Goal: Task Accomplishment & Management: Complete application form

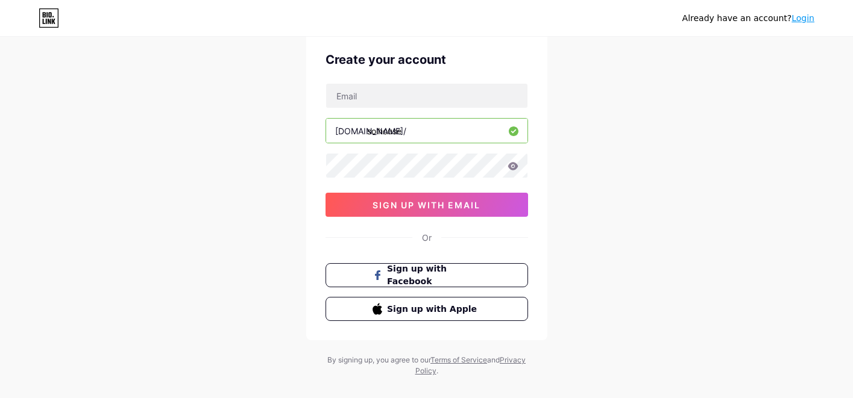
scroll to position [25, 0]
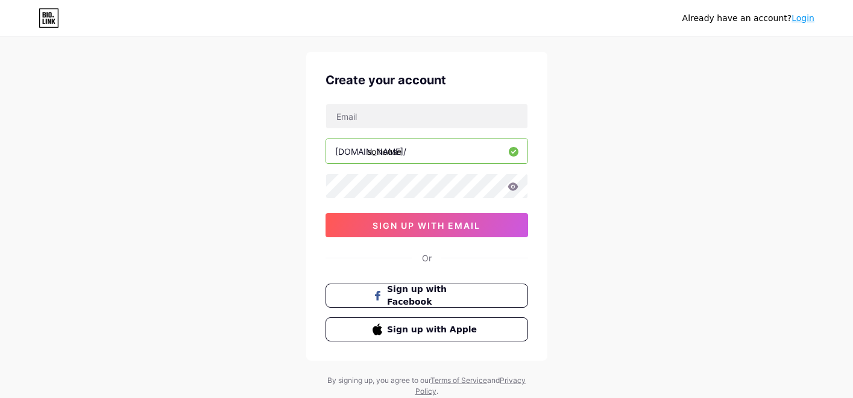
click at [709, 276] on div "Already have an account? Login Create your account [DOMAIN_NAME]/ solhouse 0cAF…" at bounding box center [426, 205] width 853 height 461
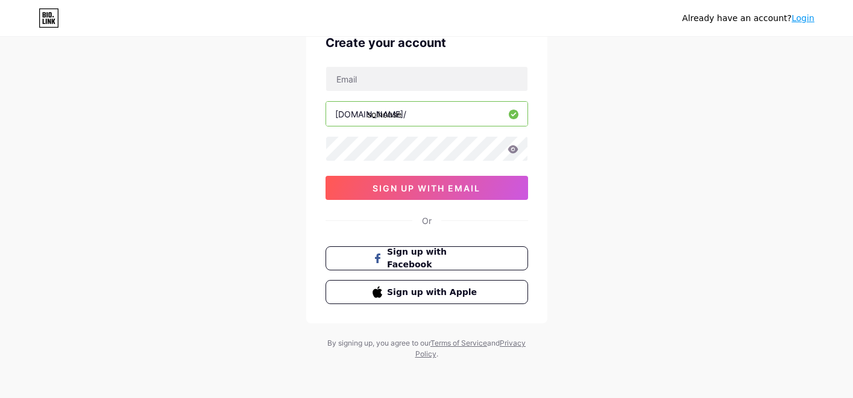
scroll to position [0, 0]
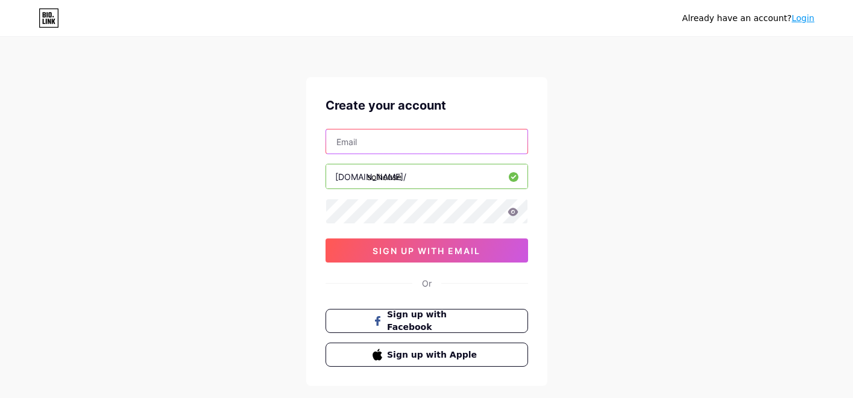
click at [379, 142] on input "text" at bounding box center [426, 142] width 201 height 24
type input "[EMAIL_ADDRESS][DOMAIN_NAME]"
drag, startPoint x: 420, startPoint y: 178, endPoint x: 370, endPoint y: 179, distance: 50.1
click at [369, 179] on input "solhouse" at bounding box center [426, 177] width 201 height 24
click at [514, 214] on icon at bounding box center [513, 212] width 10 height 8
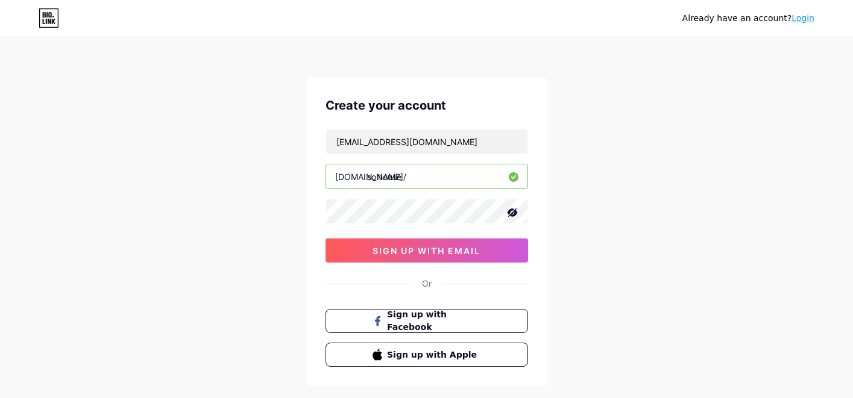
click at [600, 206] on div "Already have an account? Login Create your account [EMAIL_ADDRESS][DOMAIN_NAME]…" at bounding box center [426, 230] width 853 height 461
click at [490, 254] on button "sign up with email" at bounding box center [427, 251] width 203 height 24
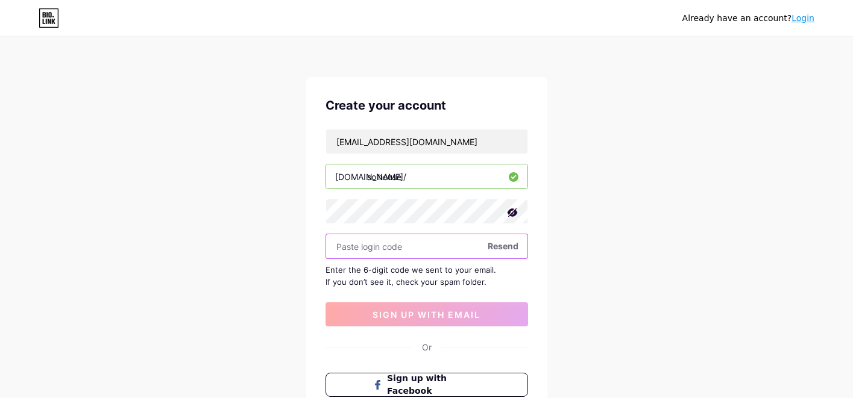
paste input "642006"
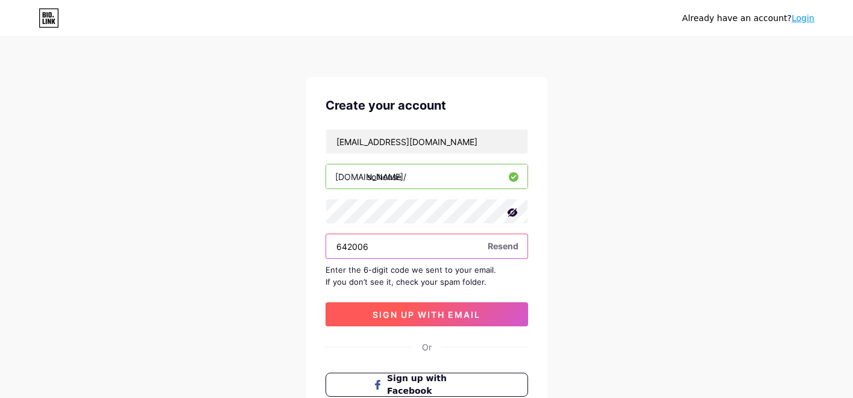
type input "642006"
click at [450, 309] on button "sign up with email" at bounding box center [427, 315] width 203 height 24
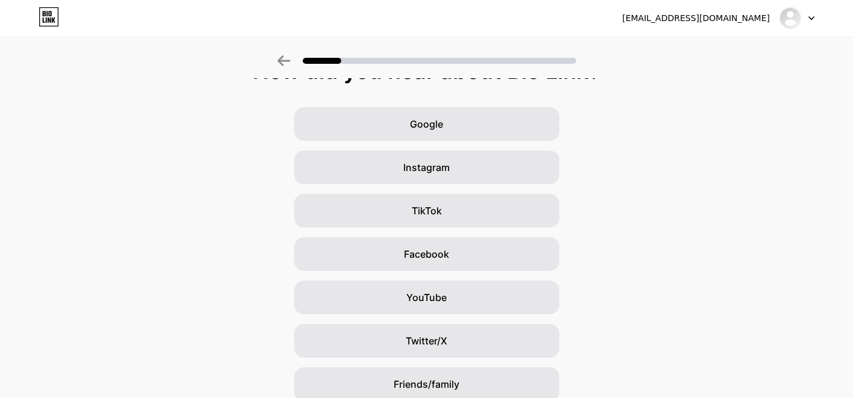
scroll to position [28, 0]
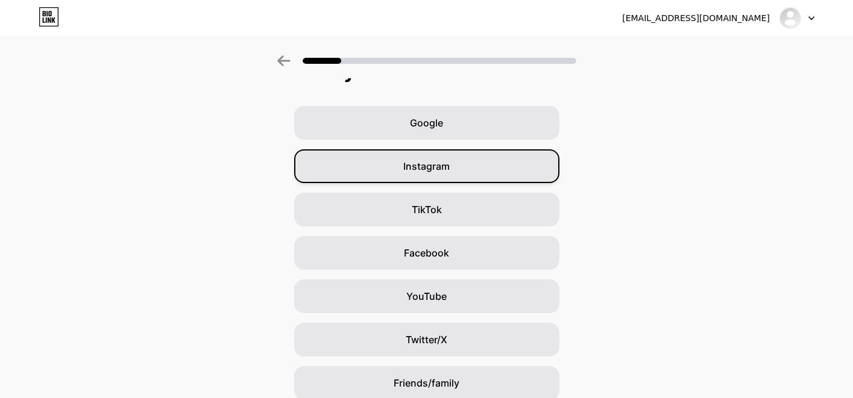
click at [488, 176] on div "Instagram" at bounding box center [426, 167] width 265 height 34
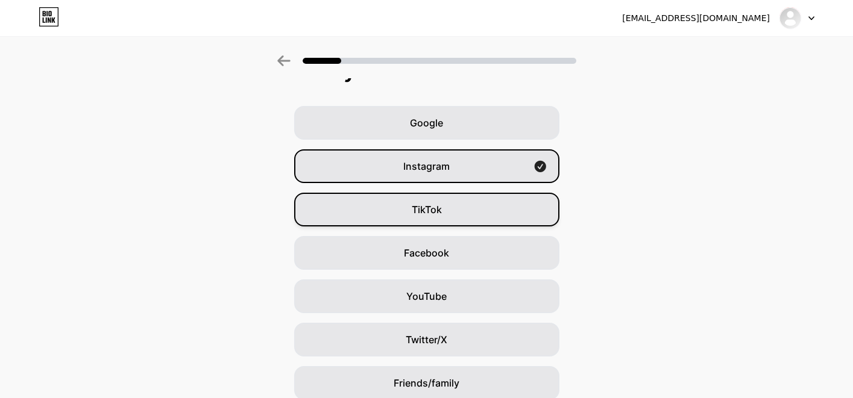
scroll to position [0, 0]
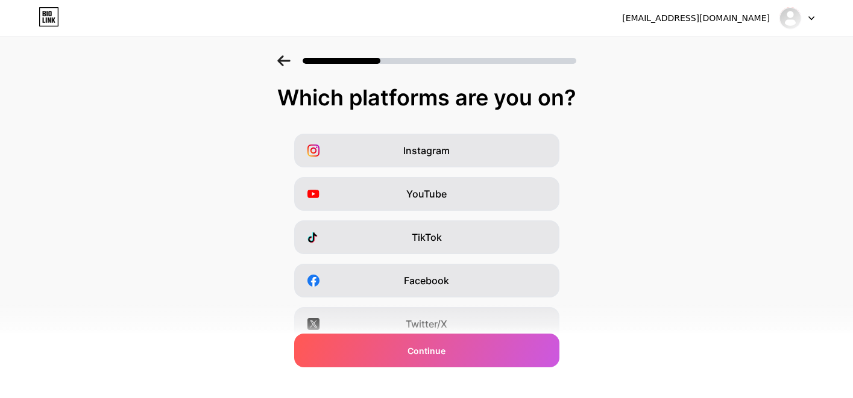
click at [503, 214] on div "Instagram YouTube TikTok Facebook Twitter/X Buy Me a Coffee Snapchat I have a w…" at bounding box center [426, 303] width 841 height 338
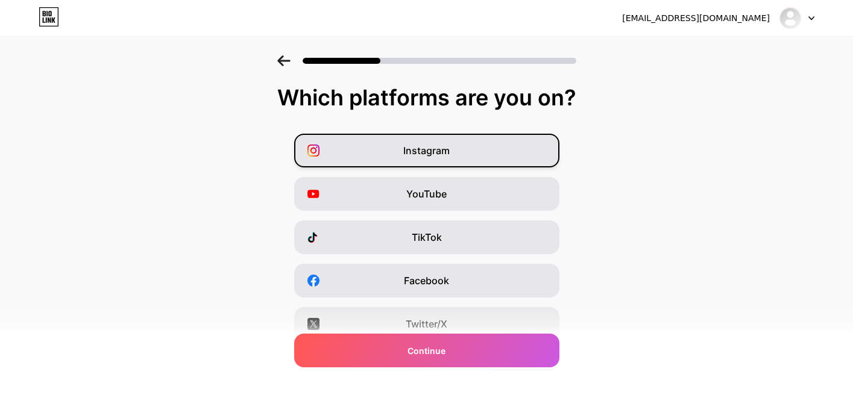
click at [479, 154] on div "Instagram" at bounding box center [426, 151] width 265 height 34
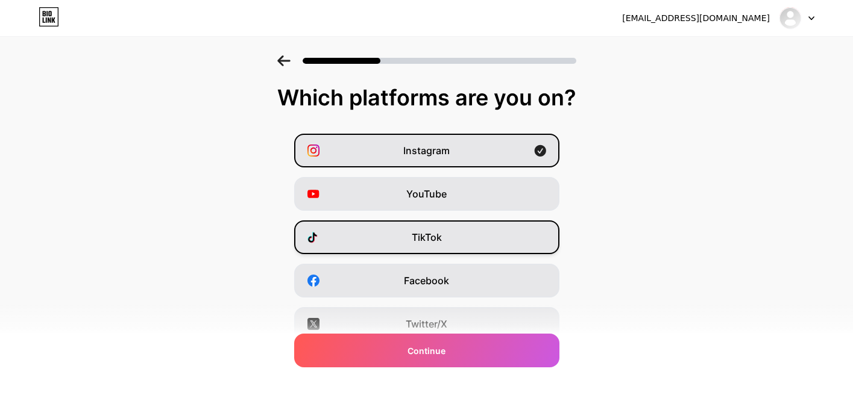
click at [485, 245] on div "TikTok" at bounding box center [426, 238] width 265 height 34
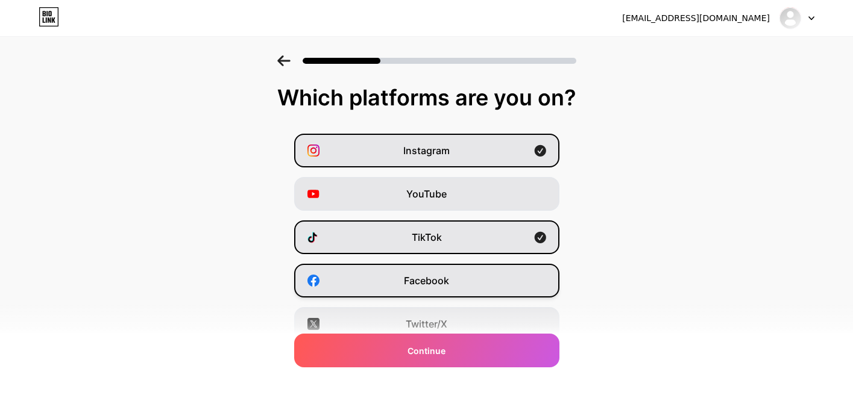
drag, startPoint x: 488, startPoint y: 278, endPoint x: 495, endPoint y: 277, distance: 6.7
click at [488, 278] on div "Facebook" at bounding box center [426, 281] width 265 height 34
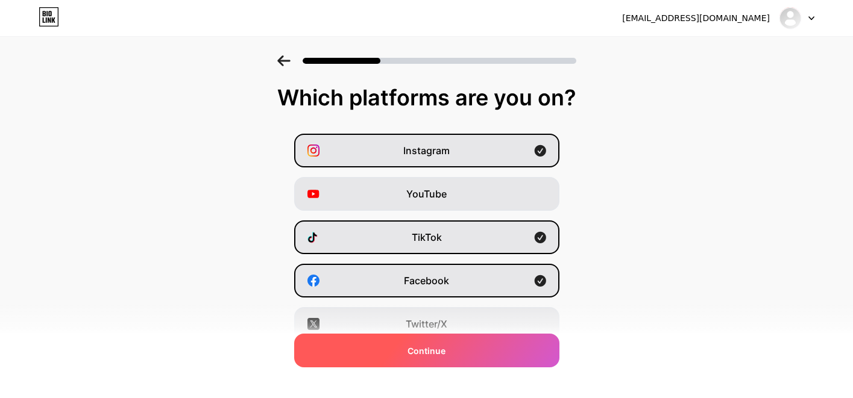
click at [500, 358] on div "Continue" at bounding box center [426, 351] width 265 height 34
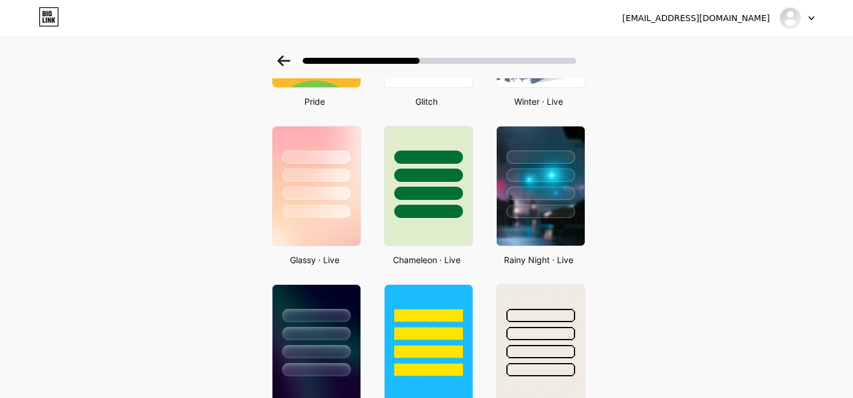
scroll to position [331, 0]
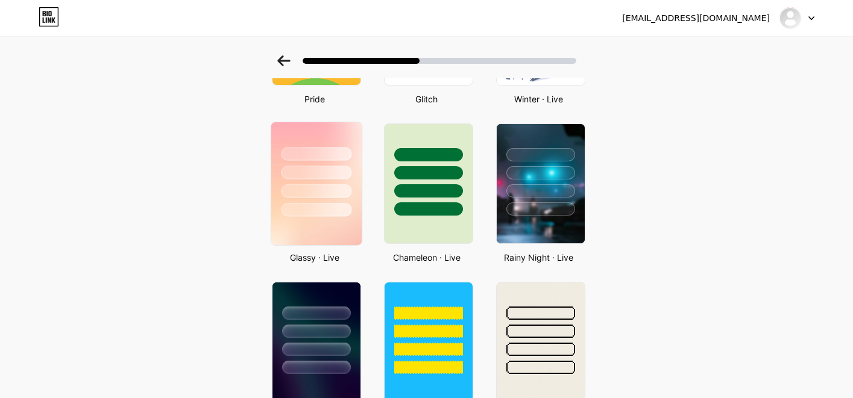
click at [340, 215] on div at bounding box center [316, 210] width 71 height 14
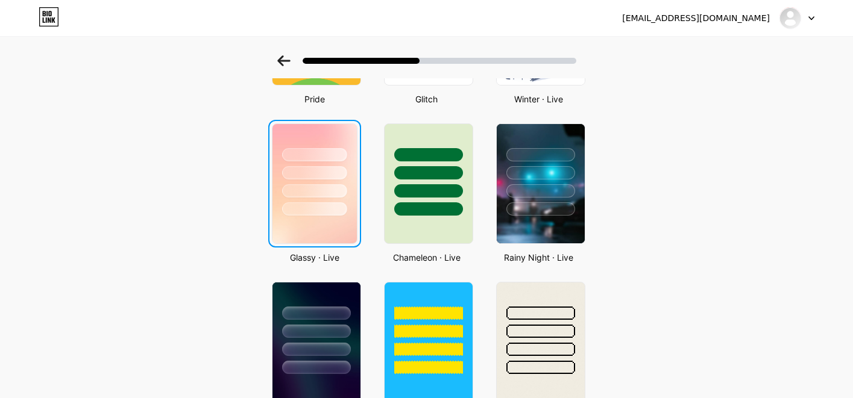
scroll to position [0, 0]
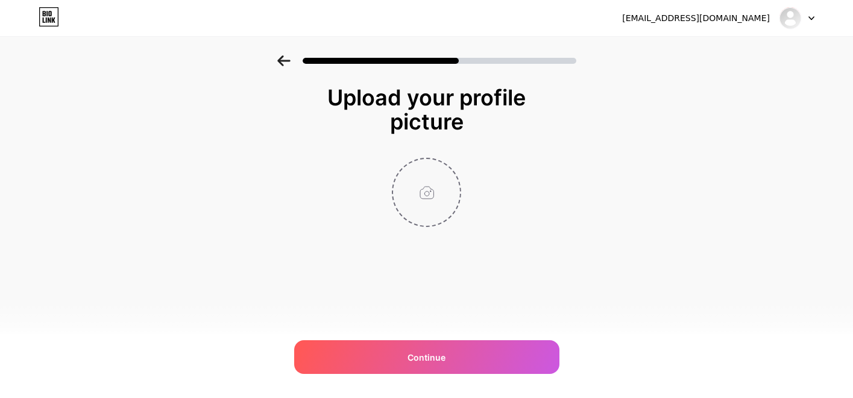
click at [446, 222] on input "file" at bounding box center [426, 192] width 67 height 67
click at [421, 183] on input "file" at bounding box center [426, 192] width 67 height 67
click at [462, 194] on div at bounding box center [426, 192] width 241 height 69
click at [455, 193] on input "file" at bounding box center [426, 192] width 67 height 67
type input "C:\fakepath\484050446_1029794322538234_4436483213621424019_n.jpg"
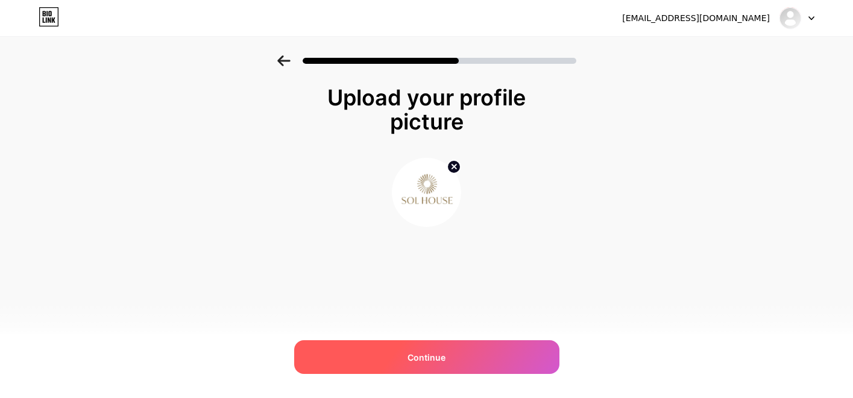
click at [507, 364] on div "Continue" at bounding box center [426, 358] width 265 height 34
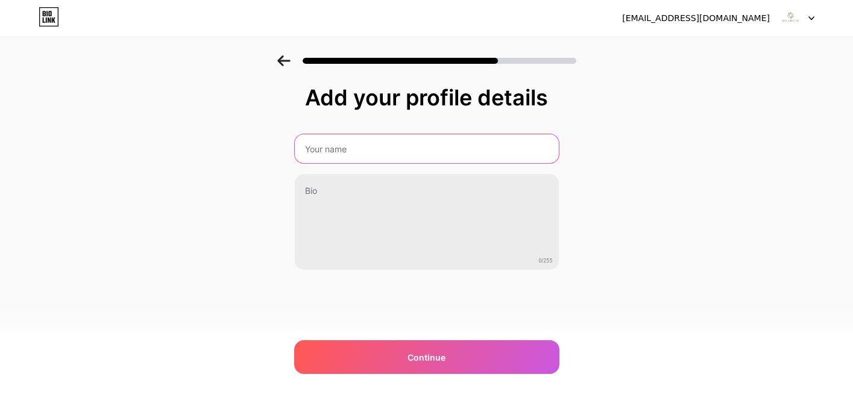
click at [337, 143] on input "text" at bounding box center [427, 148] width 264 height 29
paste input "House [GEOGRAPHIC_DATA]"
type input "Sol House [GEOGRAPHIC_DATA]"
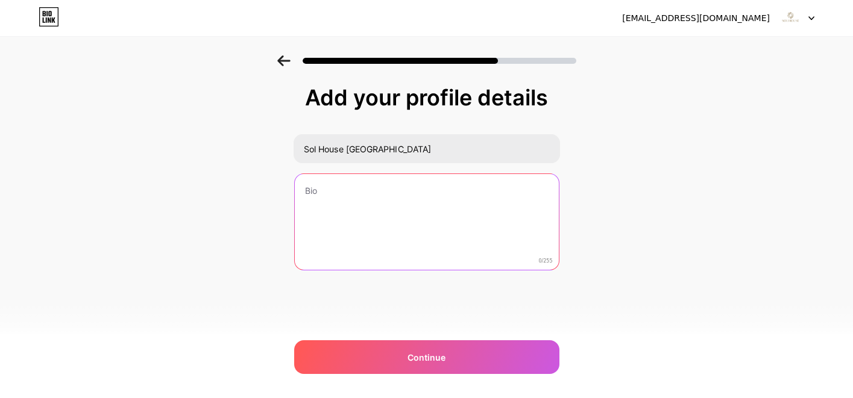
click at [444, 232] on textarea at bounding box center [427, 222] width 264 height 97
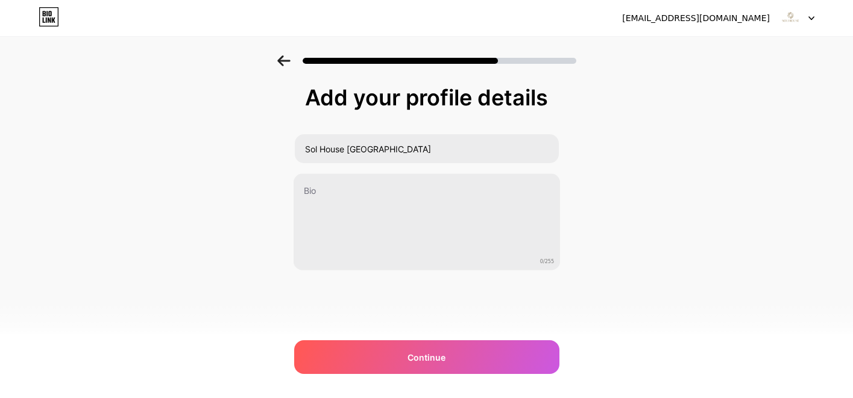
click at [696, 228] on div "Add your profile details Sol House [GEOGRAPHIC_DATA] 0/255 Continue Error" at bounding box center [426, 193] width 853 height 276
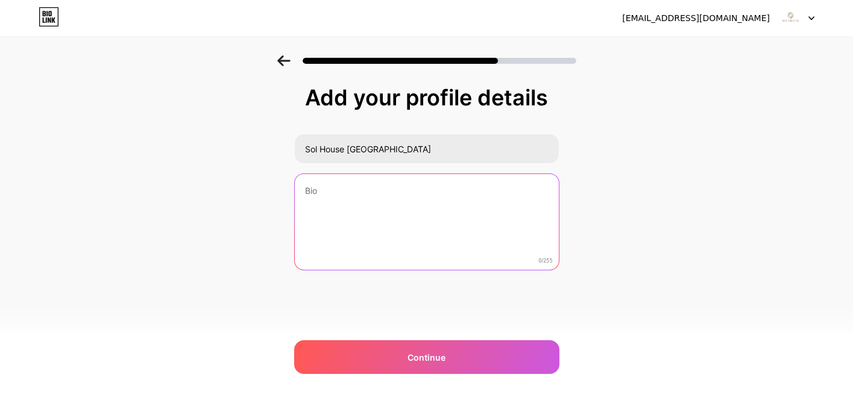
click at [433, 206] on textarea at bounding box center [427, 222] width 264 height 97
paste textarea "Sol House [GEOGRAPHIC_DATA] The concept of facade design comes from the converg…"
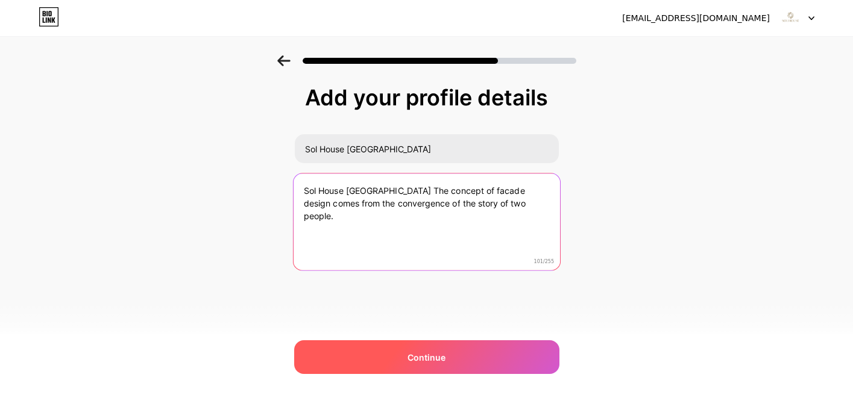
type textarea "Sol House [GEOGRAPHIC_DATA] The concept of facade design comes from the converg…"
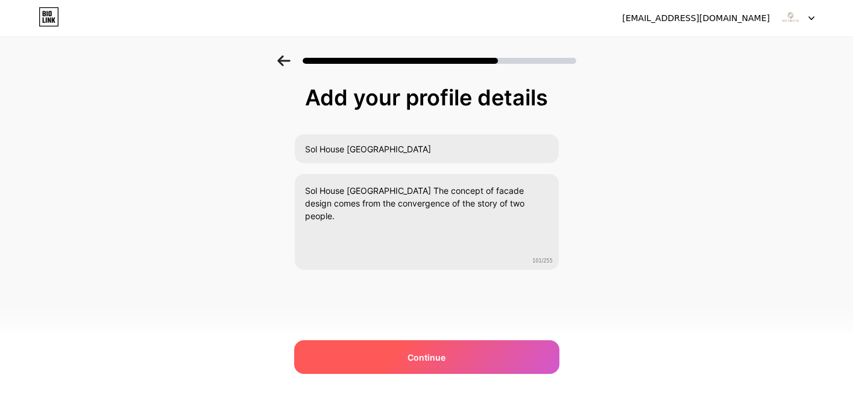
click at [476, 362] on div "Continue" at bounding box center [426, 358] width 265 height 34
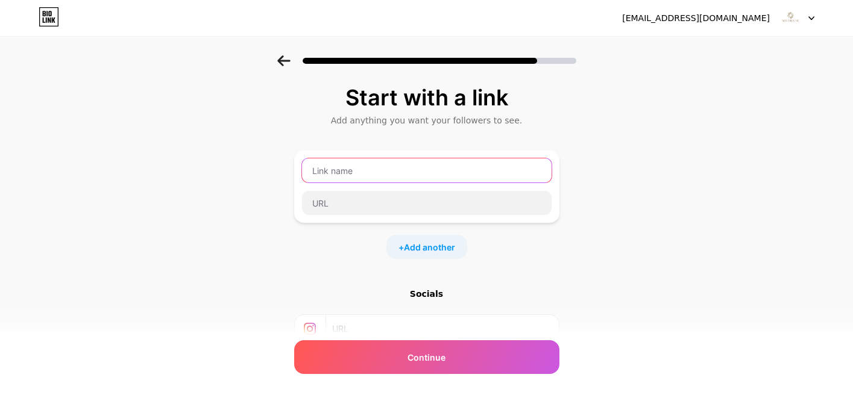
click at [438, 171] on input "text" at bounding box center [427, 171] width 250 height 24
click at [798, 181] on div "Start with a link Add anything you want your followers to see. + Add another So…" at bounding box center [426, 267] width 853 height 424
click at [460, 172] on input "text" at bounding box center [427, 171] width 250 height 24
click at [456, 253] on div "+ Add another" at bounding box center [426, 247] width 81 height 24
click at [447, 174] on input "text" at bounding box center [427, 171] width 250 height 24
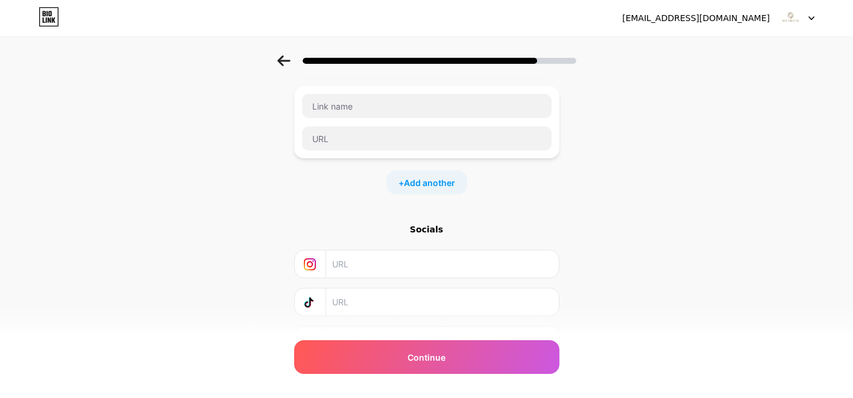
scroll to position [213, 0]
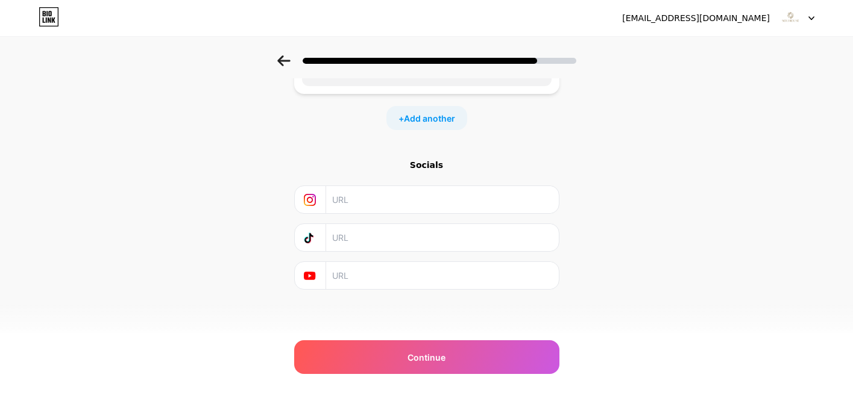
click at [451, 326] on div "Start with a link Add anything you want your followers to see. + Add another So…" at bounding box center [426, 111] width 265 height 478
click at [429, 197] on input "text" at bounding box center [441, 199] width 219 height 27
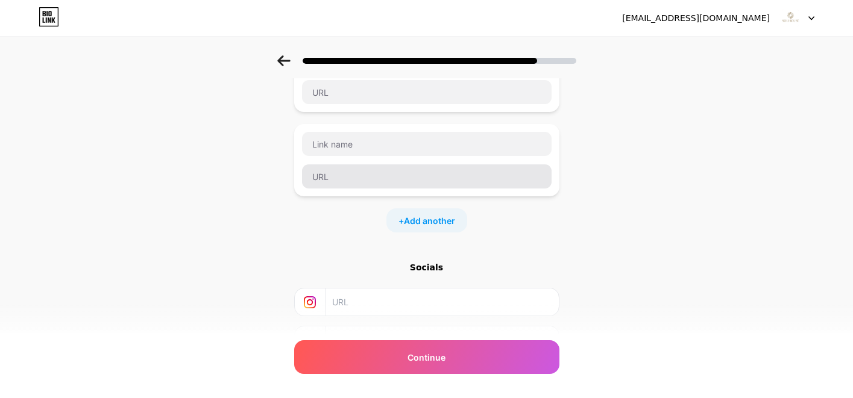
scroll to position [0, 0]
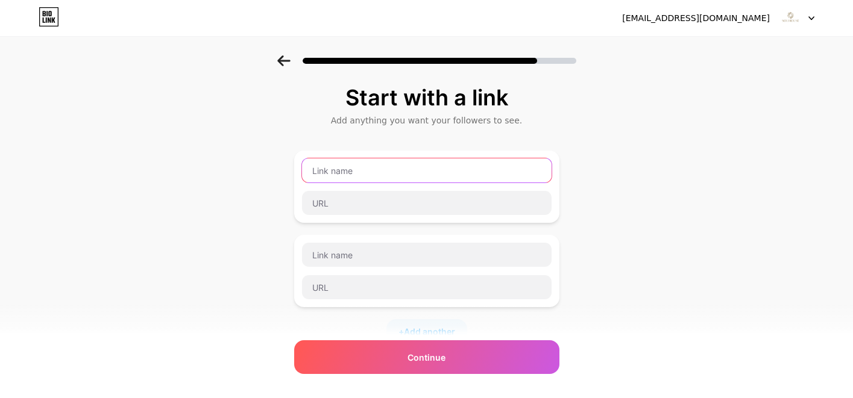
click at [447, 173] on input "text" at bounding box center [427, 171] width 250 height 24
type input "Facebook"
click at [701, 222] on div "Start with a link Add anything you want your followers to see. Facebook + Add a…" at bounding box center [426, 309] width 853 height 508
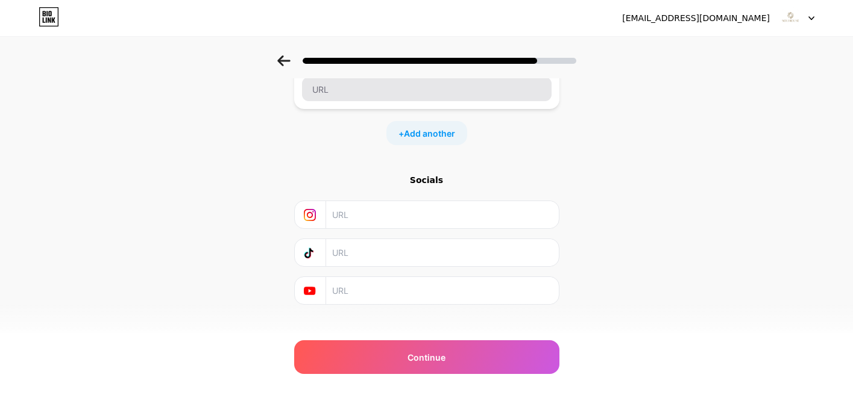
scroll to position [213, 0]
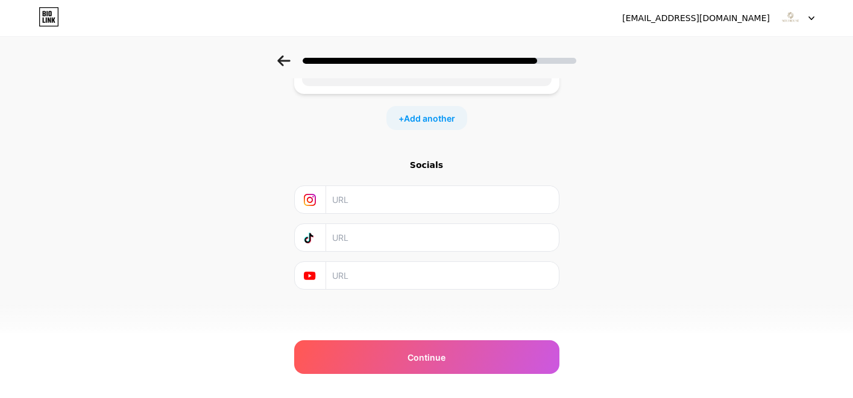
click at [462, 202] on input "text" at bounding box center [441, 199] width 219 height 27
click at [453, 241] on input "text" at bounding box center [441, 237] width 219 height 27
paste input "[DOMAIN_NAME][URL][DOMAIN_NAME][GEOGRAPHIC_DATA]"
type input "[DOMAIN_NAME][URL][DOMAIN_NAME][GEOGRAPHIC_DATA]"
click at [693, 216] on div "Start with a link Add anything you want your followers to see. Facebook + Add a…" at bounding box center [426, 96] width 853 height 508
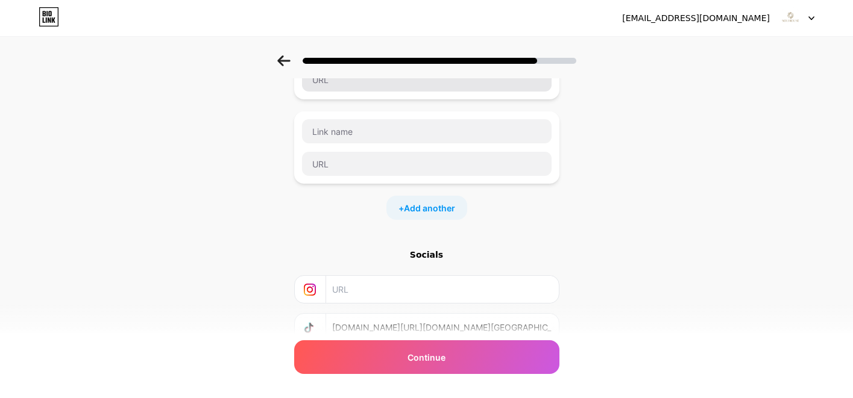
scroll to position [51, 0]
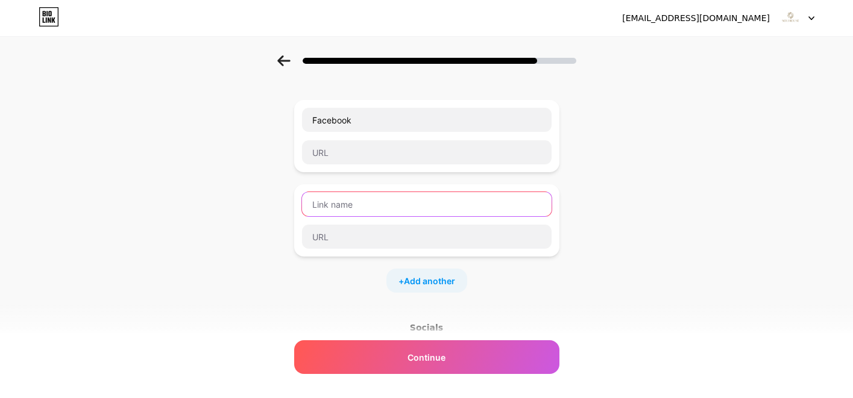
click at [402, 201] on input "text" at bounding box center [427, 204] width 250 height 24
type input "Line"
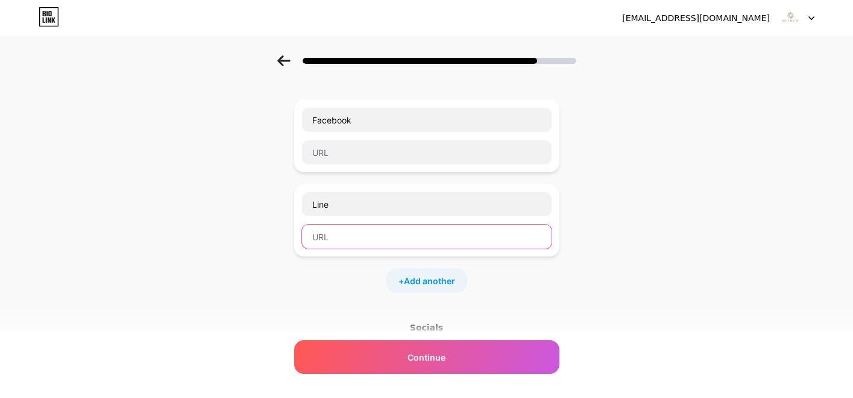
click at [369, 245] on input "text" at bounding box center [427, 237] width 250 height 24
paste input "[URL][DOMAIN_NAME]"
type input "[URL][DOMAIN_NAME]"
click at [759, 238] on div "Start with a link Add anything you want your followers to see. Facebook Line [U…" at bounding box center [426, 259] width 853 height 508
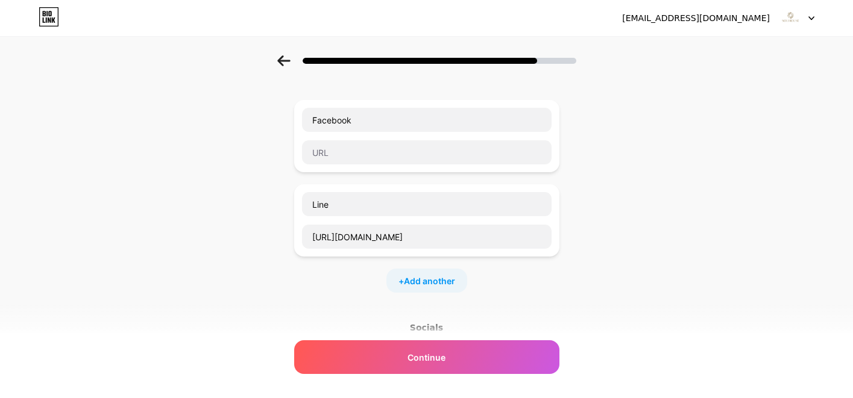
scroll to position [0, 0]
click at [421, 149] on input "text" at bounding box center [427, 152] width 250 height 24
paste input "[URL][DOMAIN_NAME]"
type input "[URL][DOMAIN_NAME]"
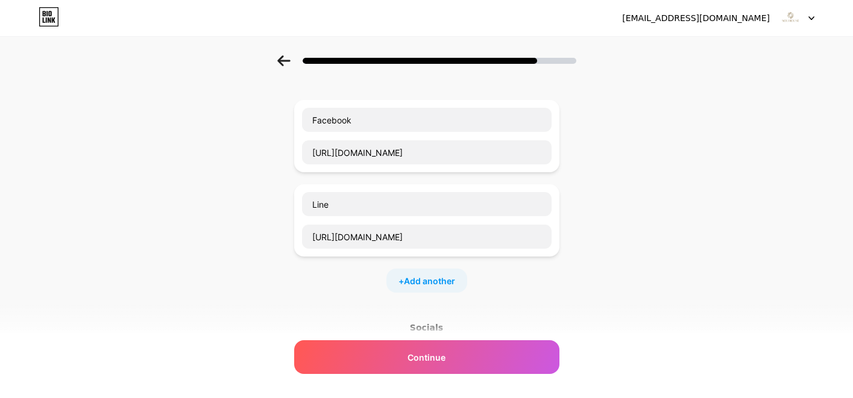
click at [697, 190] on div "Start with a link Add anything you want your followers to see. Facebook [URL][D…" at bounding box center [426, 259] width 853 height 508
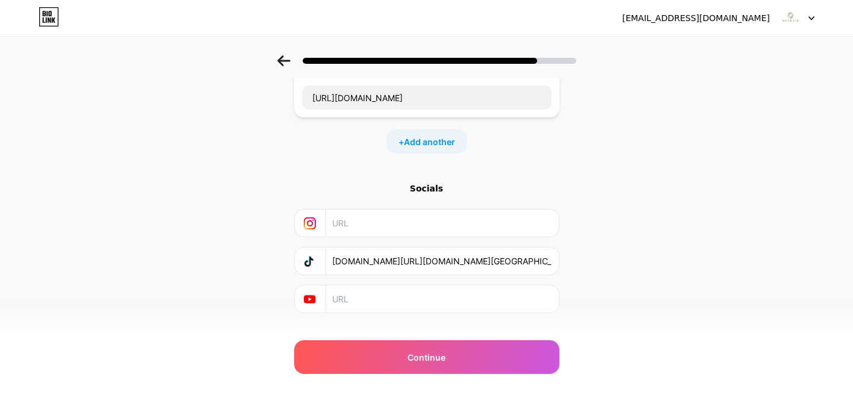
scroll to position [213, 0]
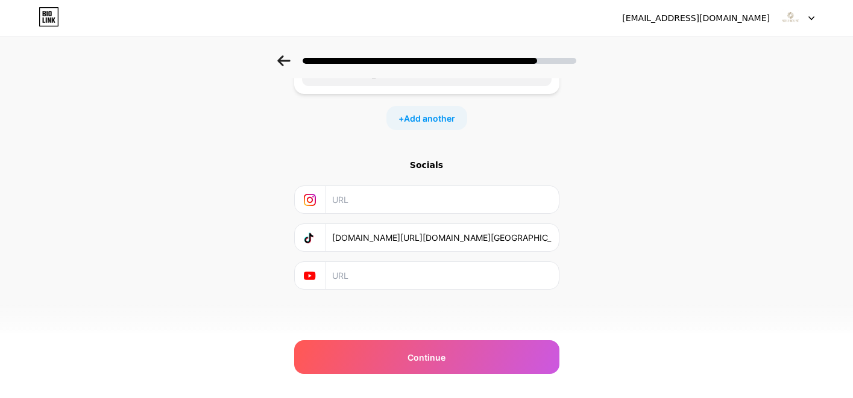
click at [439, 207] on input "text" at bounding box center [441, 199] width 219 height 27
paste input "[URL][DOMAIN_NAME]"
type input "[URL][DOMAIN_NAME]"
click at [714, 240] on div "Start with a link Add anything you want your followers to see. Facebook [URL][D…" at bounding box center [426, 96] width 853 height 508
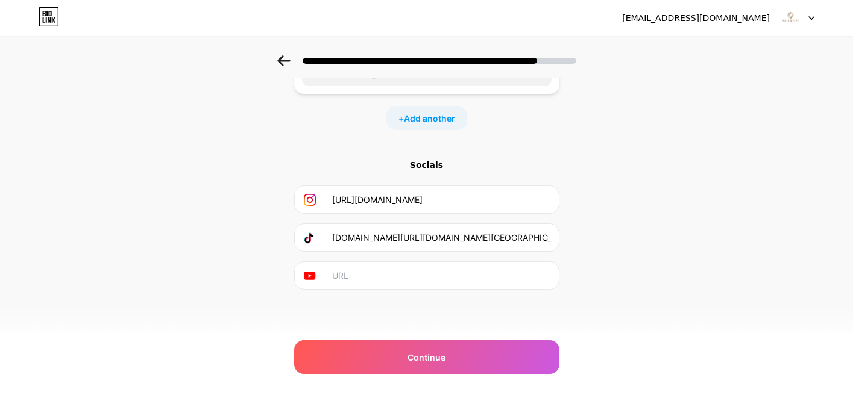
scroll to position [0, 0]
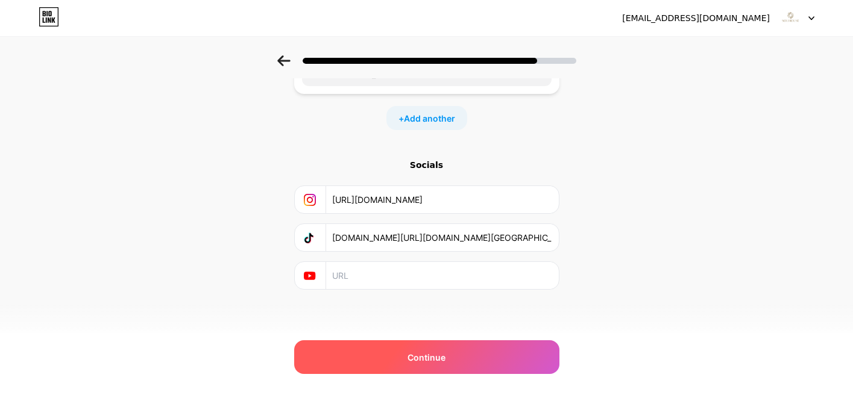
click at [506, 363] on div "Continue" at bounding box center [426, 358] width 265 height 34
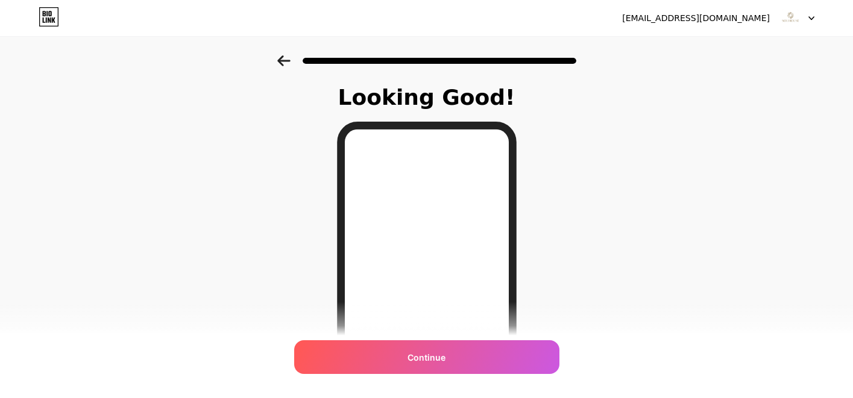
scroll to position [118, 0]
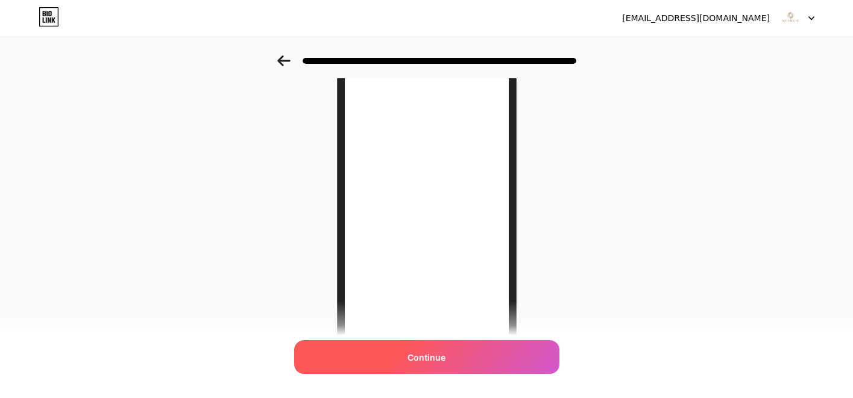
click at [465, 351] on div "Continue" at bounding box center [426, 358] width 265 height 34
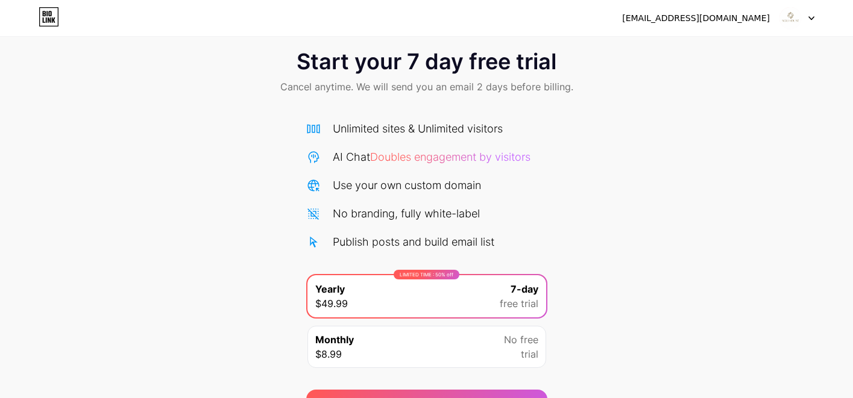
scroll to position [17, 0]
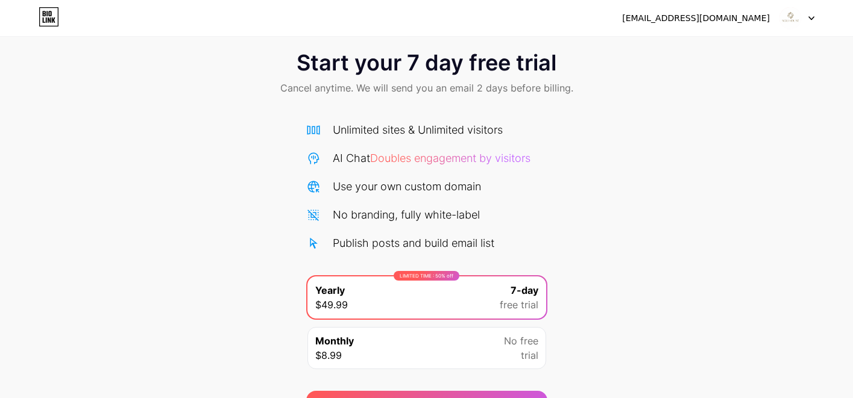
click at [814, 16] on icon at bounding box center [811, 18] width 6 height 4
drag, startPoint x: 808, startPoint y: 115, endPoint x: 805, endPoint y: 108, distance: 7.3
click at [808, 115] on div "Start your 7 day free trial Cancel anytime. We will send you an email 2 days be…" at bounding box center [426, 230] width 853 height 382
